Goal: Find specific page/section: Find specific page/section

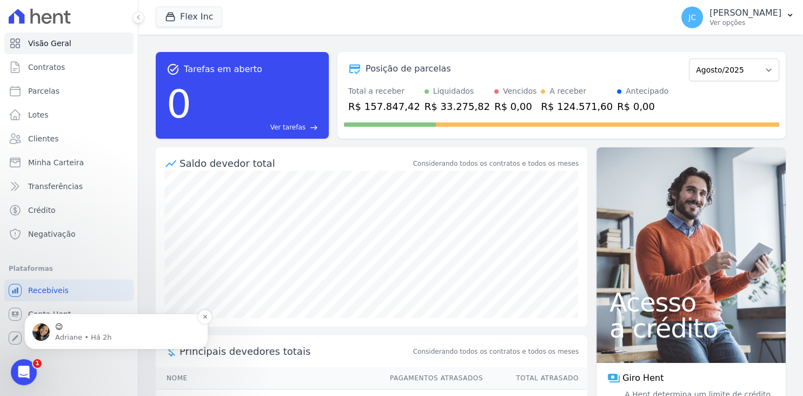
click at [129, 325] on p "😉" at bounding box center [125, 326] width 140 height 11
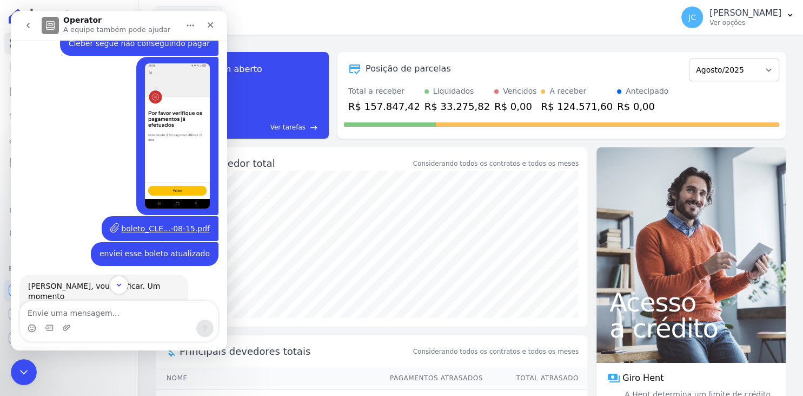
scroll to position [3254, 0]
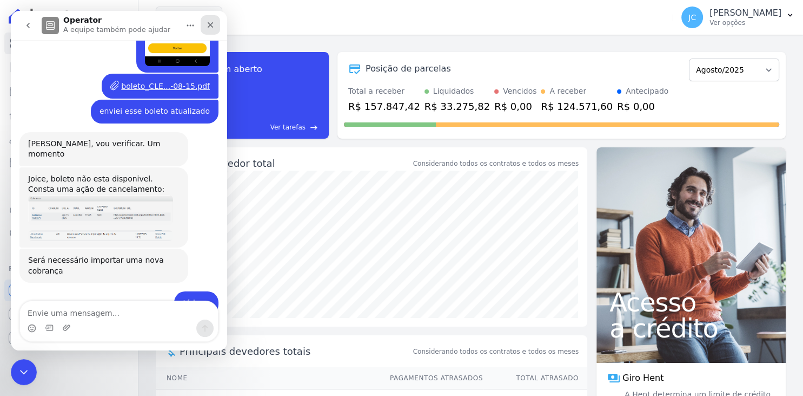
click at [211, 24] on icon "Fechar" at bounding box center [211, 25] width 6 height 6
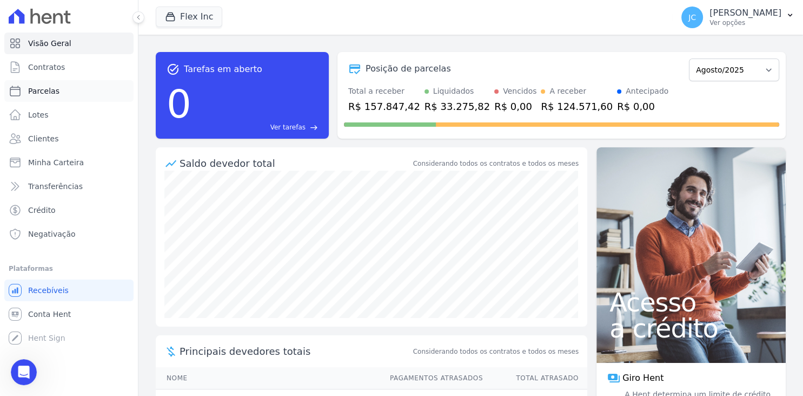
click at [71, 96] on link "Parcelas" at bounding box center [68, 91] width 129 height 22
select select
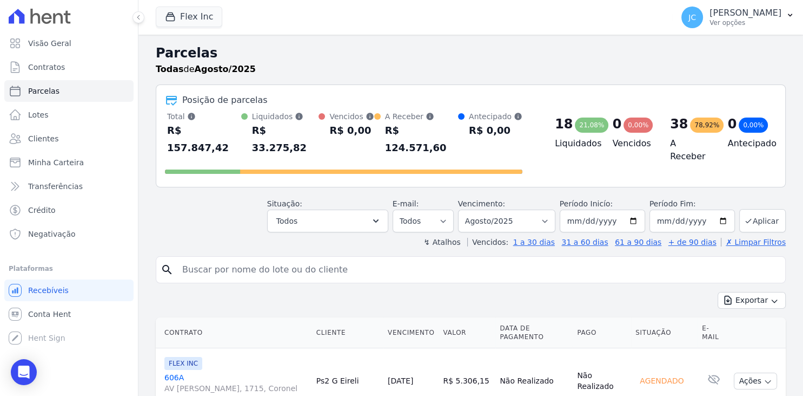
click at [302, 259] on input "search" at bounding box center [478, 270] width 605 height 22
type input "[PERSON_NAME]"
select select
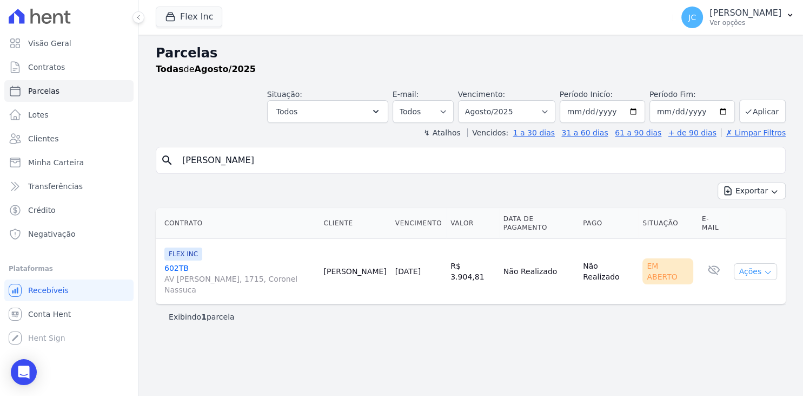
click at [755, 275] on button "Ações" at bounding box center [755, 271] width 43 height 17
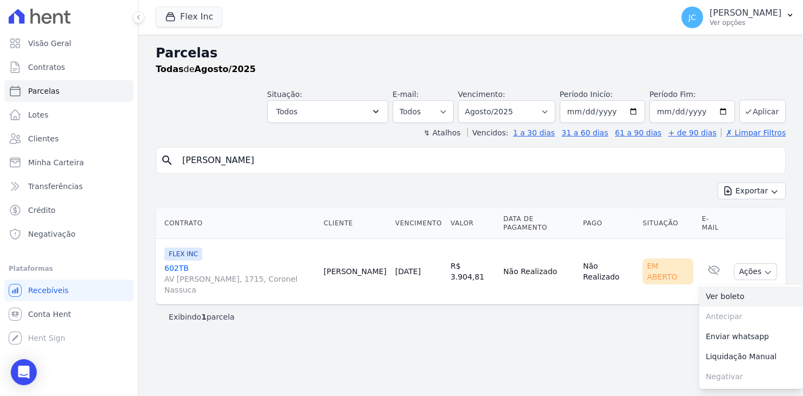
click at [739, 296] on link "Ver boleto" at bounding box center [752, 296] width 104 height 20
